Goal: Transaction & Acquisition: Purchase product/service

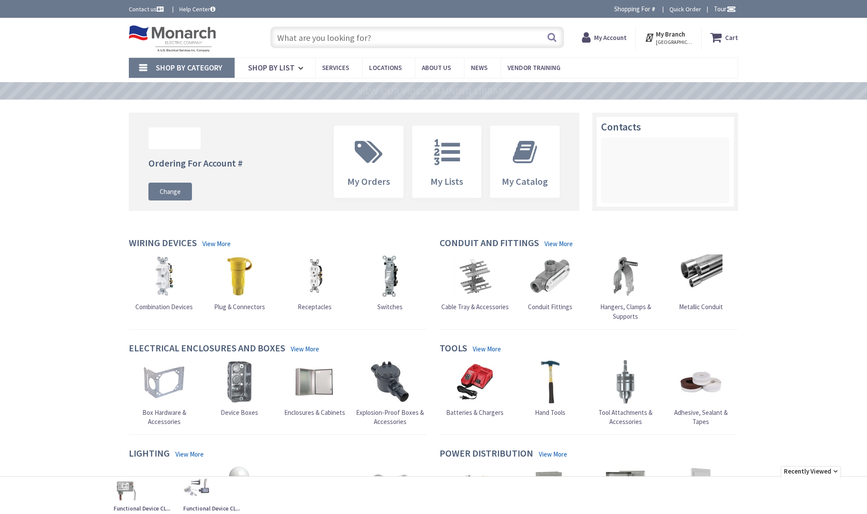
type input "[PERSON_NAME][GEOGRAPHIC_DATA][US_STATE], [GEOGRAPHIC_DATA]"
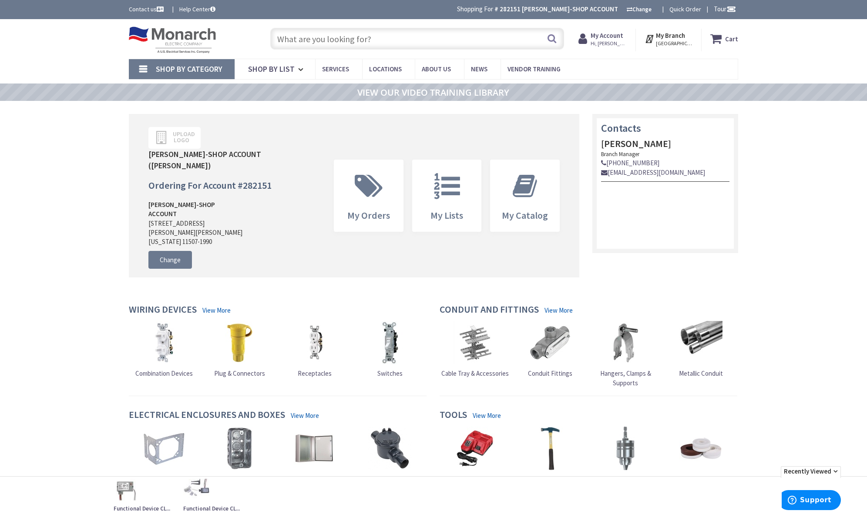
click at [401, 35] on input "text" at bounding box center [417, 39] width 294 height 22
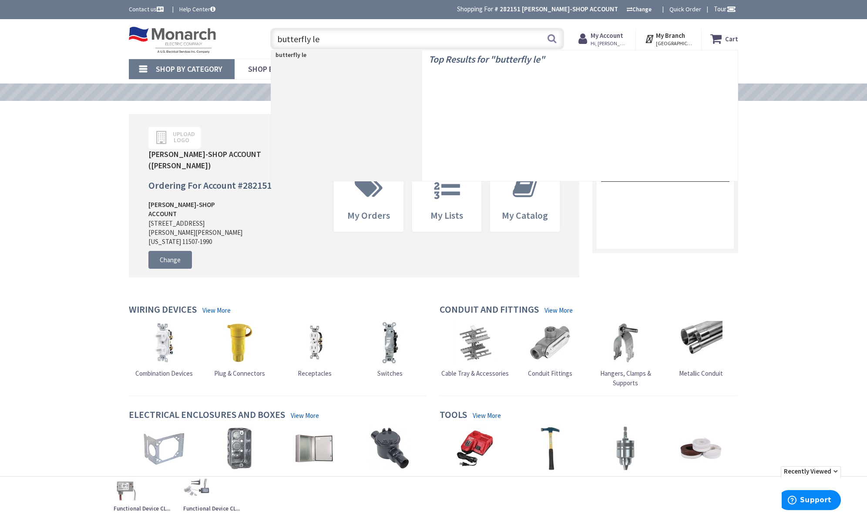
type input "butterfly led"
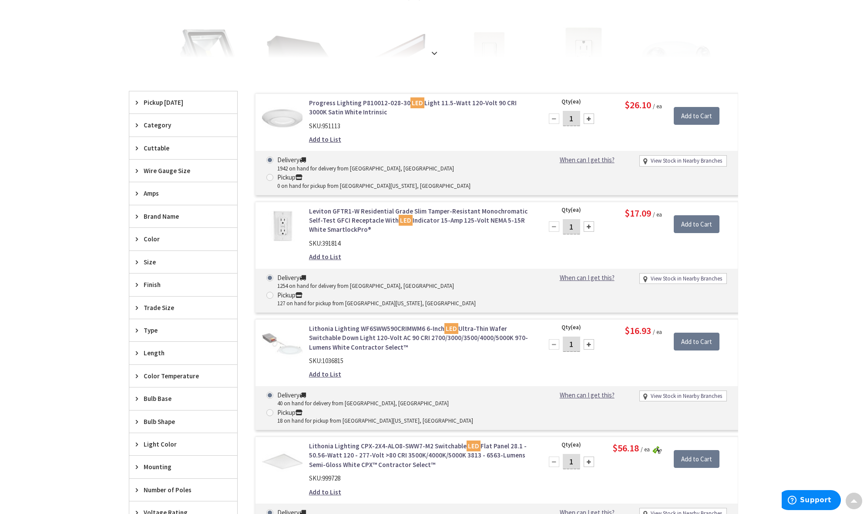
scroll to position [213, 0]
